Goal: Entertainment & Leisure: Consume media (video, audio)

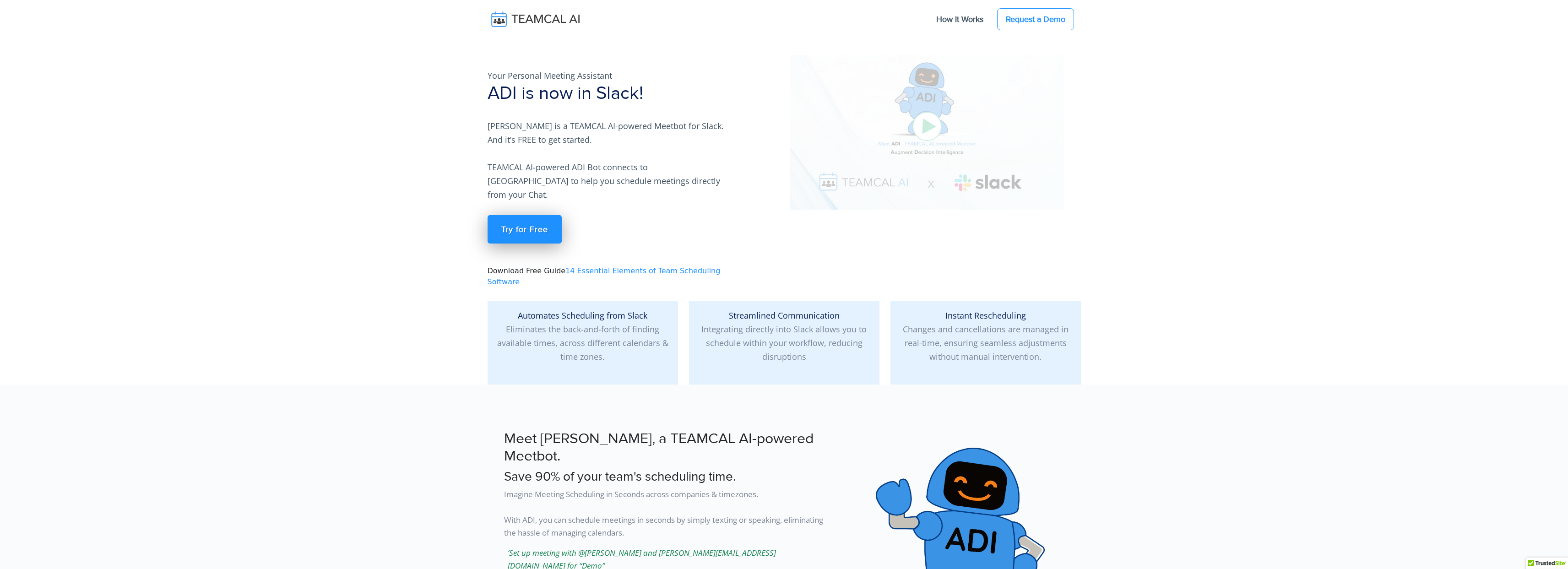
click at [933, 125] on img at bounding box center [927, 132] width 274 height 155
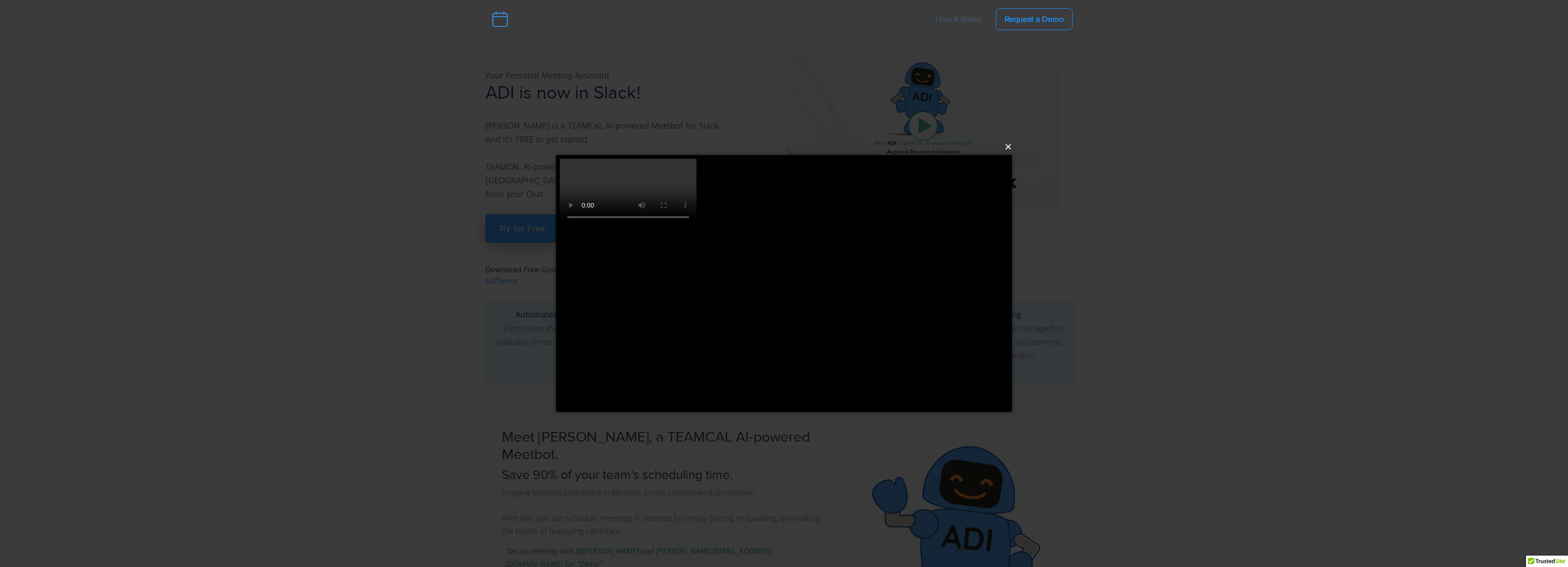
click at [1009, 151] on button "×" at bounding box center [786, 147] width 456 height 20
